Goal: Check status

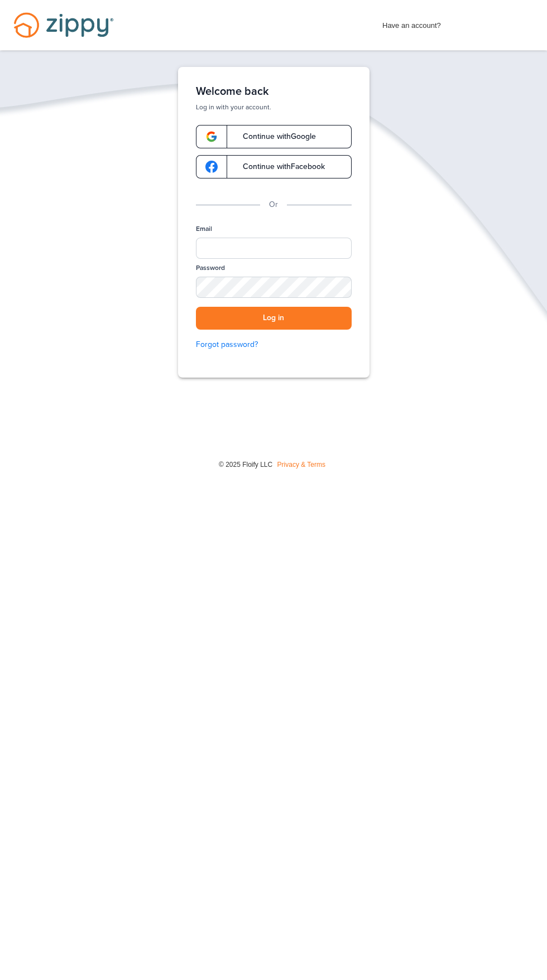
click at [256, 137] on span "Continue with Google" at bounding box center [273, 137] width 84 height 8
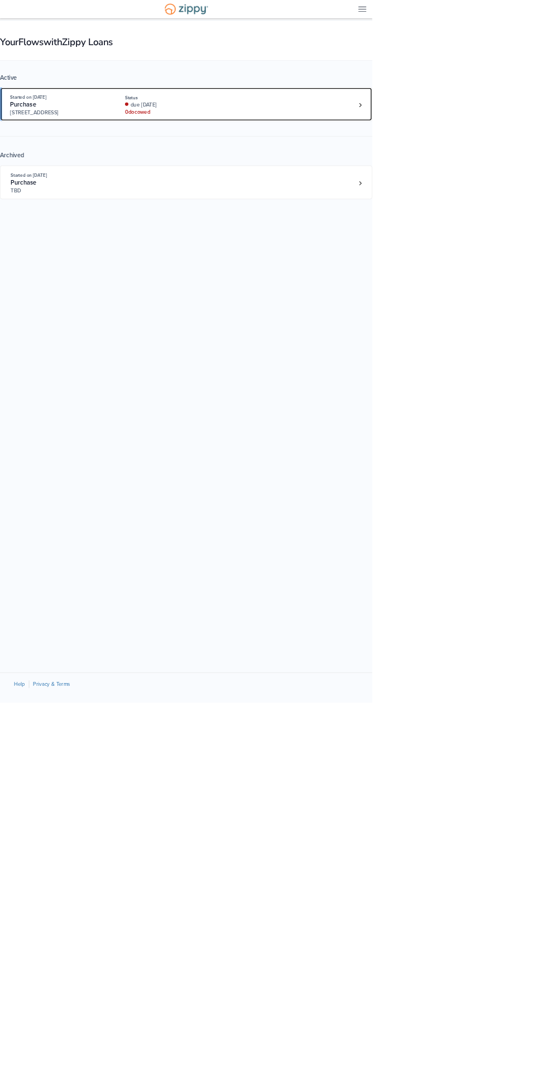
click at [383, 148] on div "Started on [DATE] Purchase [STREET_ADDRESS] Status due [DATE] 0 doc owed" at bounding box center [267, 154] width 505 height 34
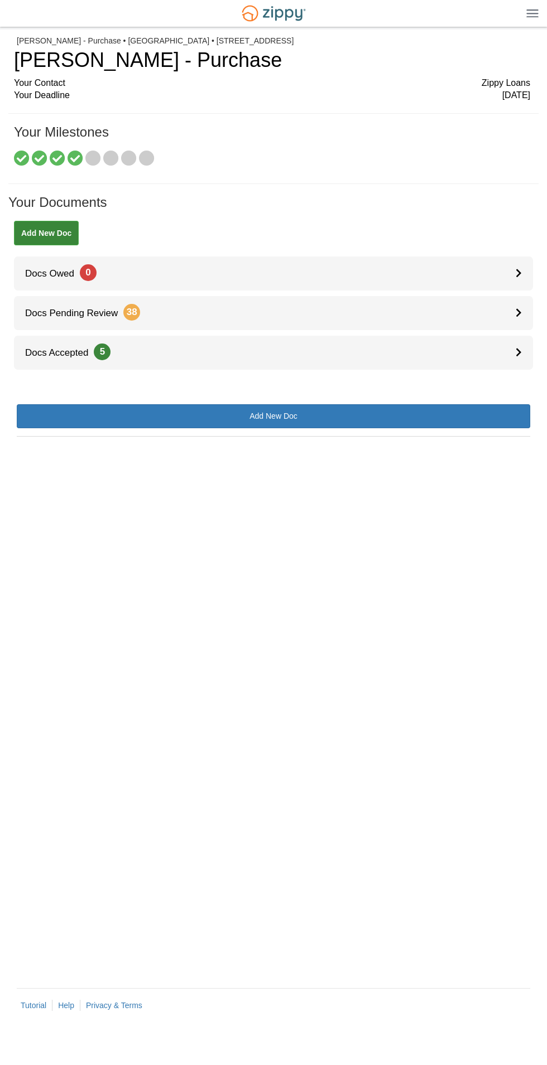
click at [93, 163] on icon at bounding box center [93, 159] width 16 height 16
